Goal: Transaction & Acquisition: Download file/media

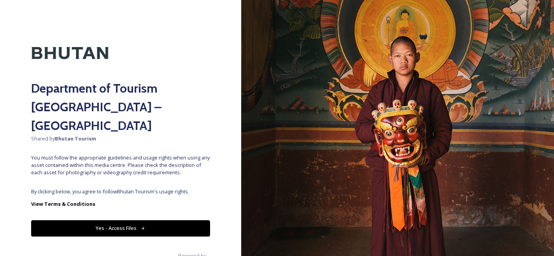
click at [150, 166] on div "Department of Tourism [GEOGRAPHIC_DATA] – Brand Centre Shared by Bhutan Tourism…" at bounding box center [120, 128] width 241 height 194
click at [147, 220] on button "Yes - Access Files" at bounding box center [120, 228] width 179 height 16
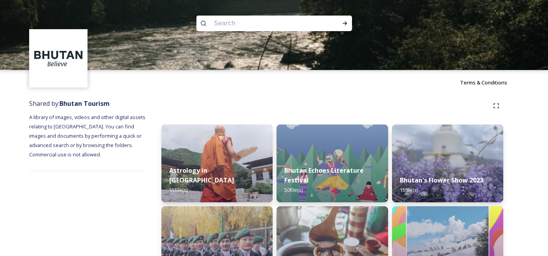
click at [262, 28] on input at bounding box center [263, 23] width 107 height 17
type input "rice"
click at [344, 24] on icon at bounding box center [345, 23] width 6 height 6
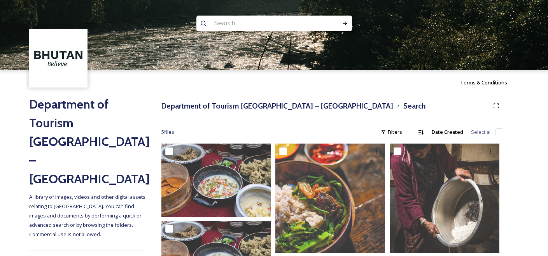
click at [269, 26] on input at bounding box center [263, 23] width 107 height 17
type input "farmer"
click at [345, 23] on icon at bounding box center [345, 23] width 4 height 4
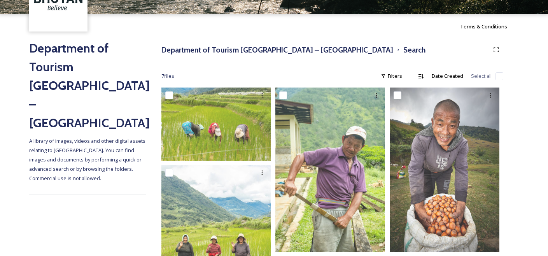
scroll to position [58, 0]
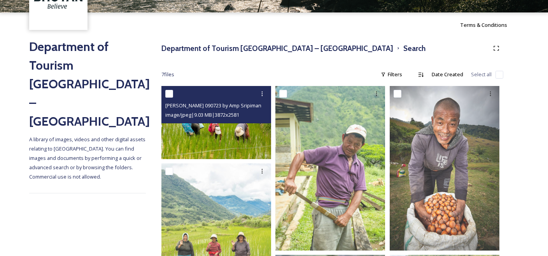
click at [230, 113] on span "image/jpeg | 9.03 MB | 3872 x 2581" at bounding box center [202, 114] width 74 height 7
click at [221, 131] on img at bounding box center [216, 122] width 110 height 73
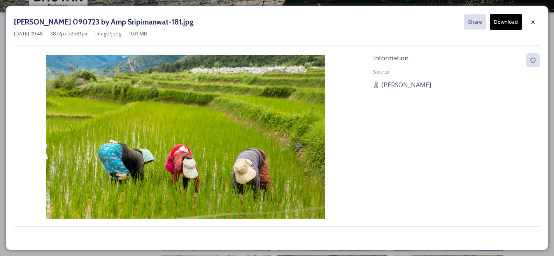
click at [505, 26] on button "Download" at bounding box center [505, 22] width 32 height 16
click at [537, 21] on div at bounding box center [533, 22] width 14 height 14
